Goal: Navigation & Orientation: Find specific page/section

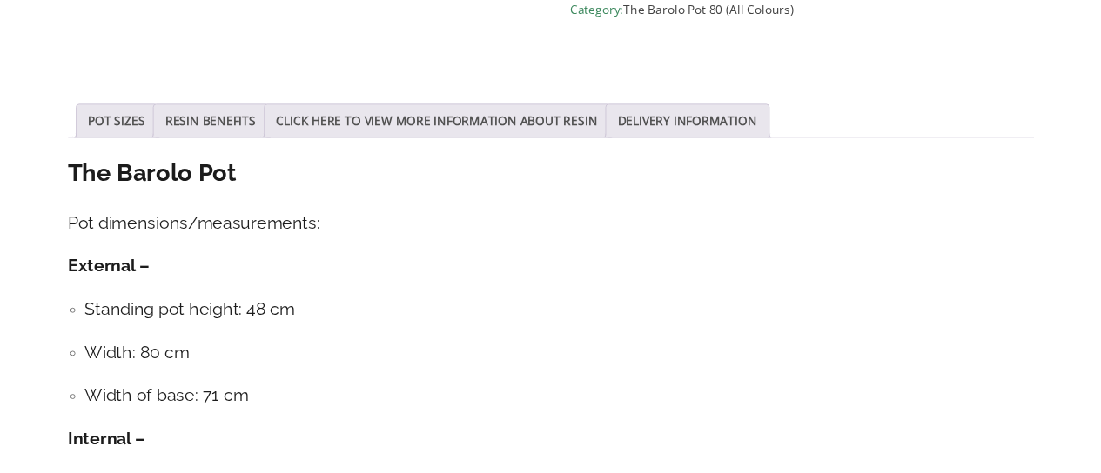
scroll to position [995, 0]
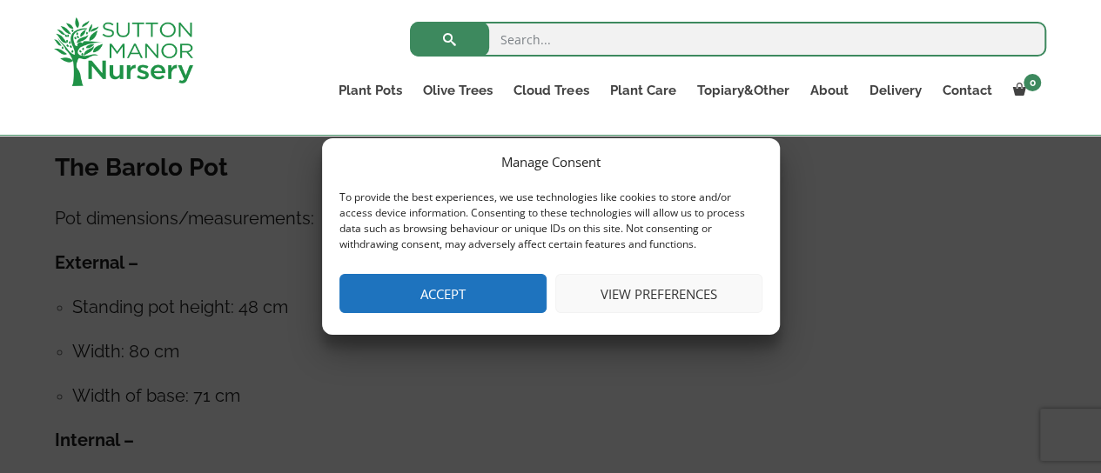
click at [479, 290] on button "Accept" at bounding box center [442, 293] width 207 height 39
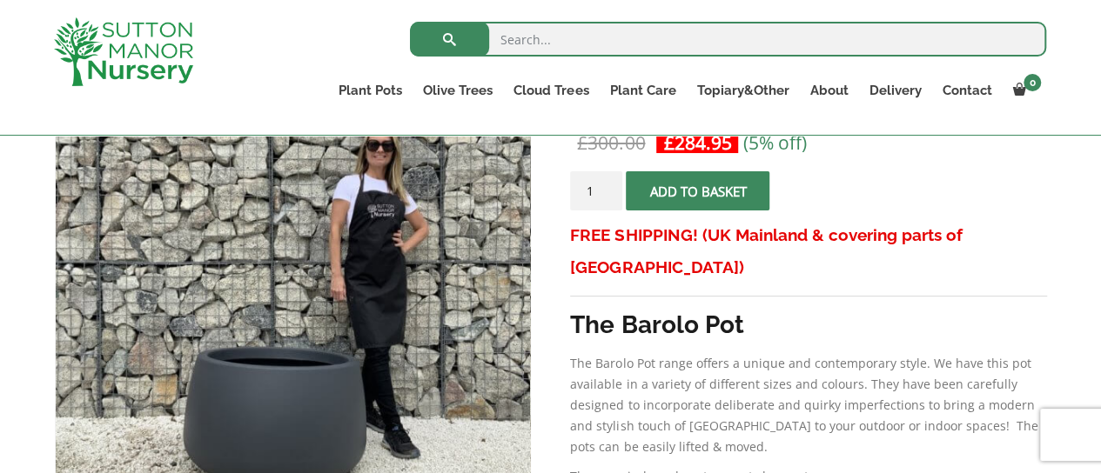
scroll to position [345, 0]
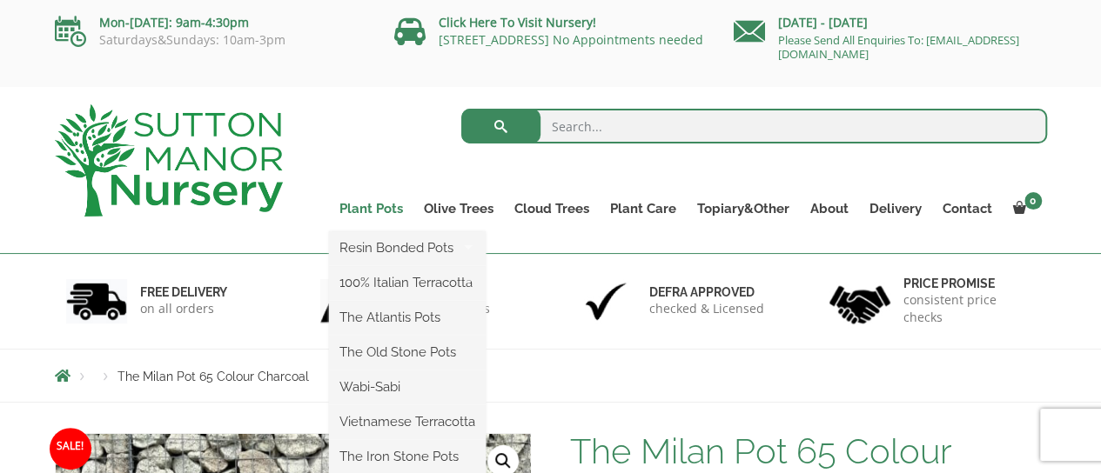
click at [379, 212] on link "Plant Pots" at bounding box center [371, 209] width 84 height 24
click at [378, 209] on link "Plant Pots" at bounding box center [371, 209] width 84 height 24
click at [428, 255] on link "Resin Bonded Pots" at bounding box center [407, 248] width 157 height 26
